Goal: Browse casually: Explore the website without a specific task or goal

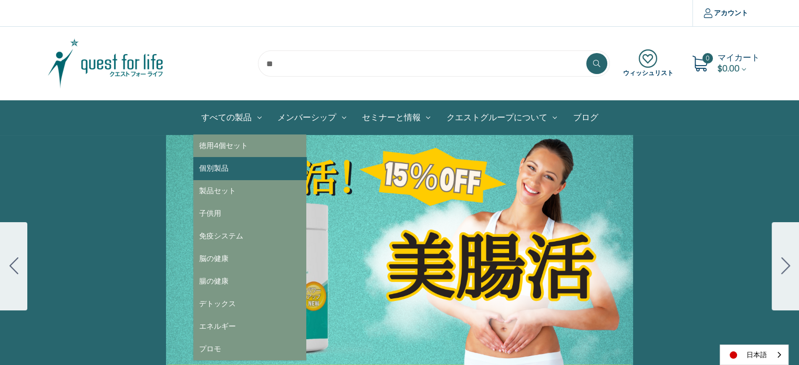
click at [223, 166] on link "個別製品" at bounding box center [249, 168] width 113 height 23
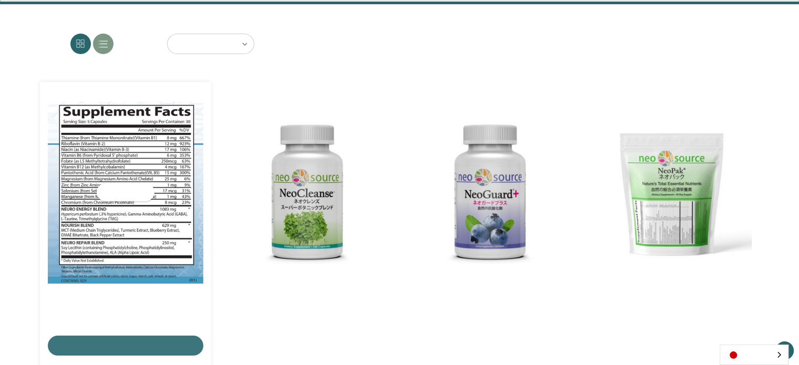
scroll to position [158, 0]
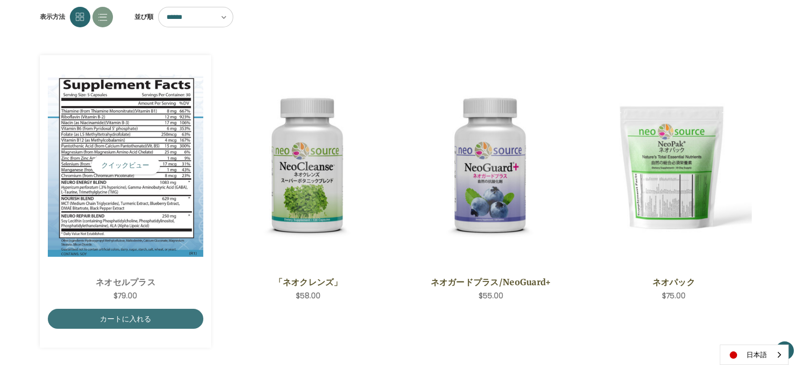
click at [135, 213] on img "NeoCell Plus,$79.00\a" at bounding box center [126, 166] width 156 height 182
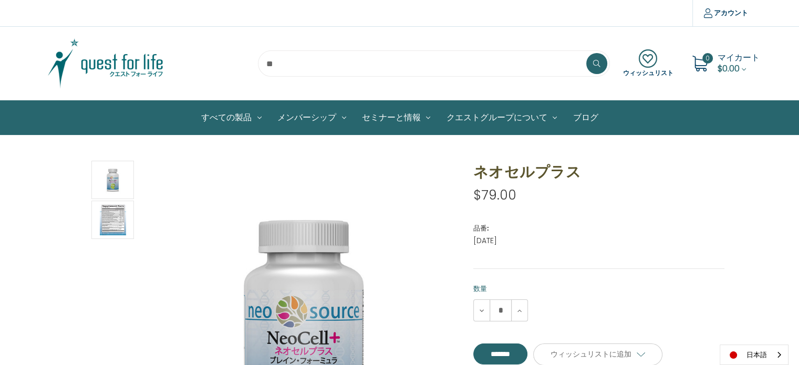
click at [129, 67] on img at bounding box center [105, 63] width 131 height 53
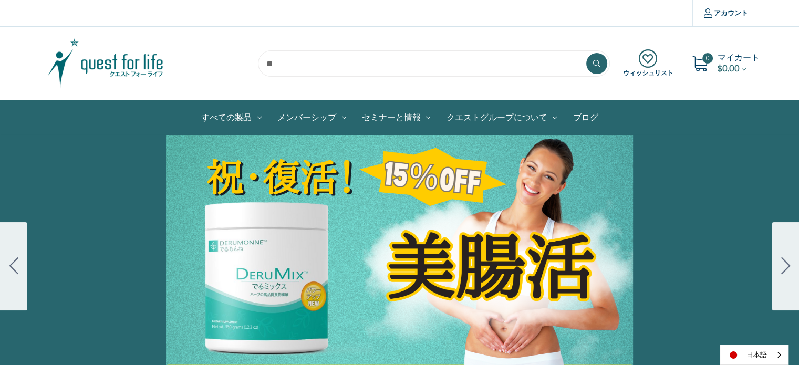
click at [478, 218] on div "Carousel Title Add a description for your carousel slide. You can use this to p…" at bounding box center [399, 266] width 799 height 263
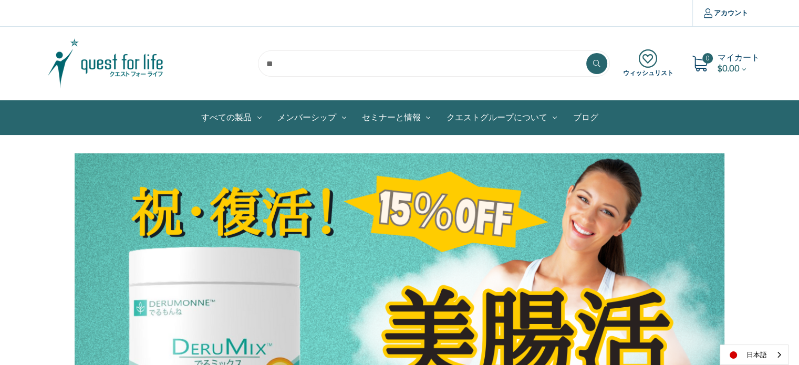
click at [580, 119] on link "ブログ" at bounding box center [585, 118] width 41 height 34
